Goal: Task Accomplishment & Management: Use online tool/utility

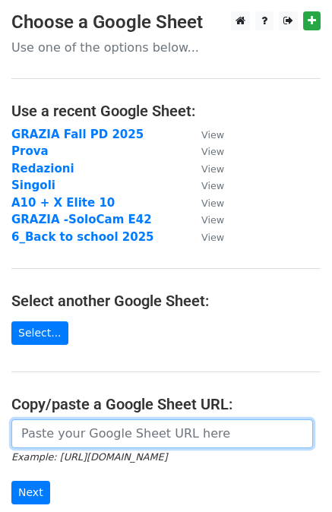
click at [49, 428] on input "url" at bounding box center [162, 433] width 302 height 29
paste input "[URL][DOMAIN_NAME]"
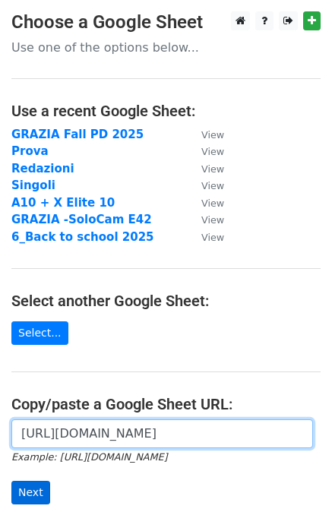
type input "[URL][DOMAIN_NAME]"
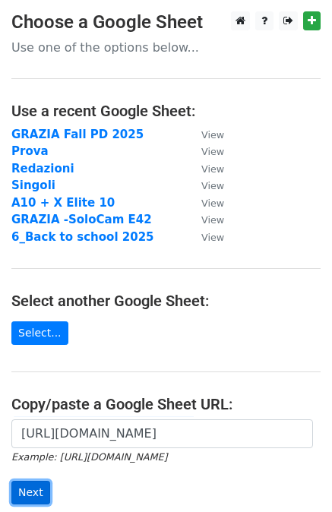
scroll to position [0, 0]
click at [36, 501] on input "Next" at bounding box center [30, 493] width 39 height 24
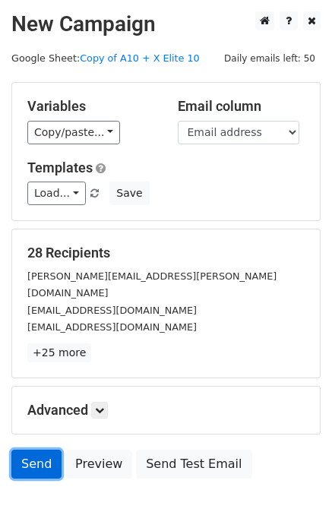
click at [27, 450] on link "Send" at bounding box center [36, 464] width 50 height 29
